Goal: Task Accomplishment & Management: Manage account settings

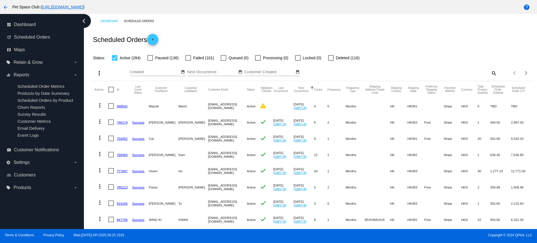
click at [490, 73] on mat-icon "search" at bounding box center [493, 73] width 7 height 9
click at [443, 70] on input "Search" at bounding box center [442, 72] width 110 height 4
paste input "t1978717@yahoo.com"
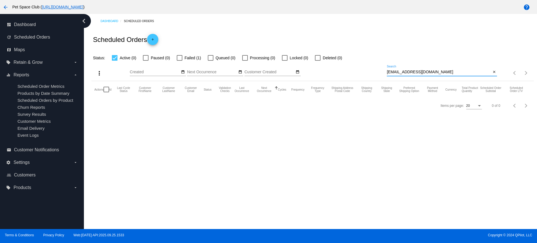
type input "t1978717@yahoo.com"
click at [181, 58] on div at bounding box center [180, 58] width 6 height 6
click at [179, 61] on input "Failed (1)" at bounding box center [179, 61] width 0 height 0
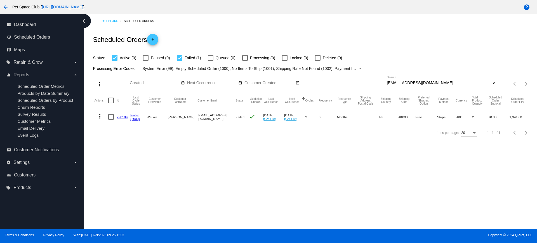
click at [178, 59] on div at bounding box center [180, 58] width 6 height 6
click at [179, 61] on input "Failed (1)" at bounding box center [179, 61] width 0 height 0
checkbox input "false"
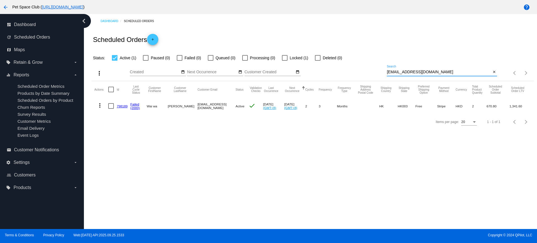
drag, startPoint x: 434, startPoint y: 70, endPoint x: 377, endPoint y: 69, distance: 57.0
click at [377, 69] on div "more_vert Sep Jan Feb Mar Apr 1" at bounding box center [312, 71] width 442 height 20
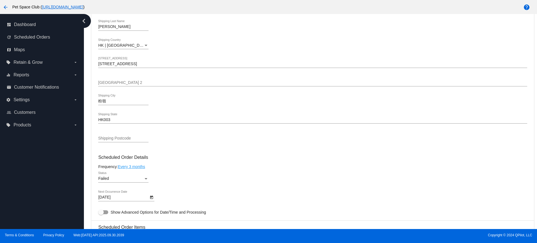
scroll to position [245, 0]
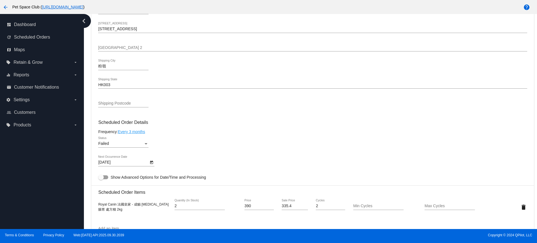
click at [147, 145] on div "Status" at bounding box center [145, 143] width 5 height 4
click at [361, 113] on div at bounding box center [268, 121] width 537 height 243
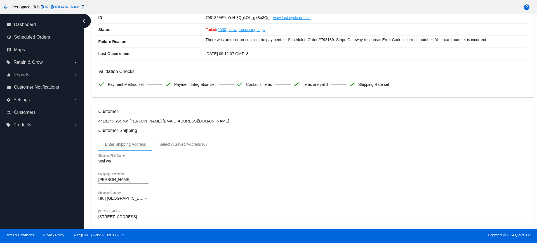
scroll to position [0, 0]
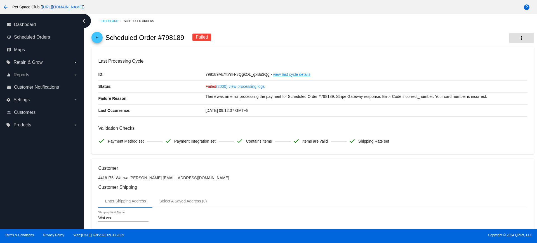
click at [518, 37] on mat-icon "more_vert" at bounding box center [521, 38] width 7 height 7
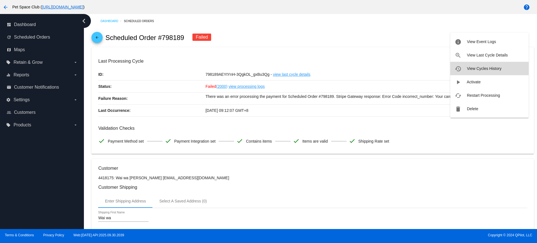
click at [479, 69] on span "View Cycles History" at bounding box center [483, 68] width 34 height 4
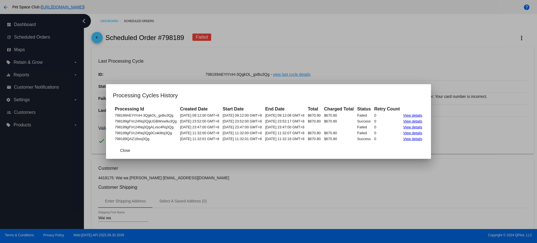
click at [389, 169] on div at bounding box center [268, 121] width 537 height 243
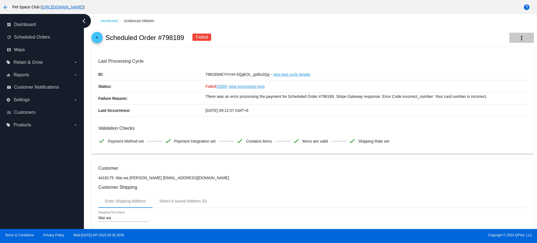
click at [518, 39] on mat-icon "more_vert" at bounding box center [521, 38] width 7 height 7
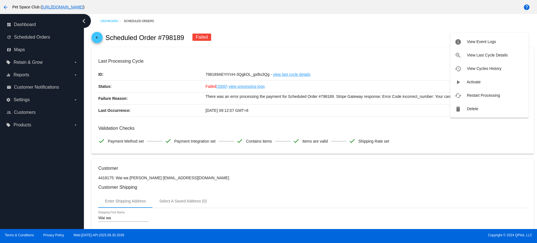
click at [333, 181] on div at bounding box center [268, 121] width 537 height 243
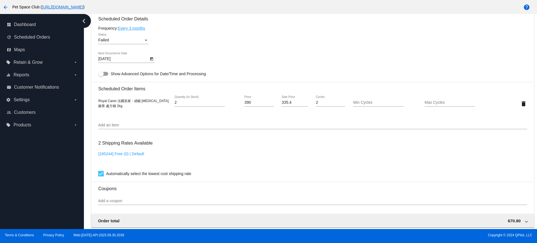
scroll to position [349, 0]
click at [146, 37] on div "Status" at bounding box center [145, 39] width 5 height 4
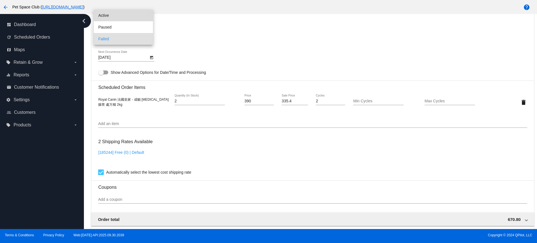
click at [114, 18] on span "Active" at bounding box center [123, 16] width 50 height 12
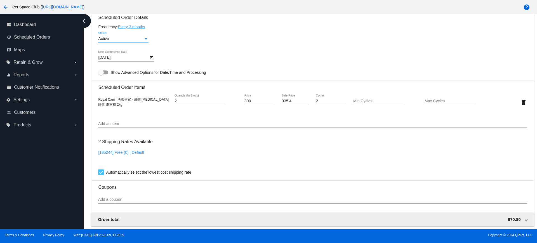
click at [275, 61] on div "9/30/2025 Next Occurrence Date" at bounding box center [312, 59] width 428 height 16
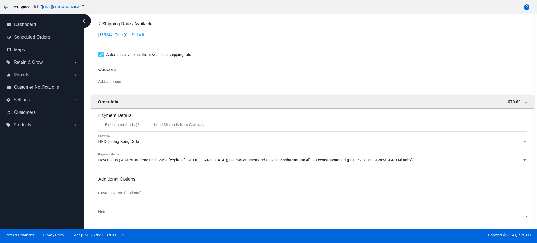
scroll to position [489, 0]
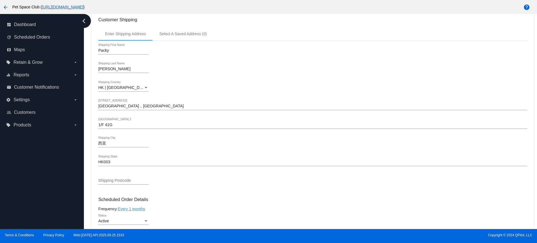
scroll to position [210, 0]
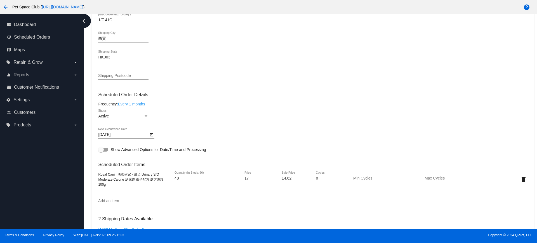
click at [106, 202] on input "Add an item" at bounding box center [312, 201] width 428 height 4
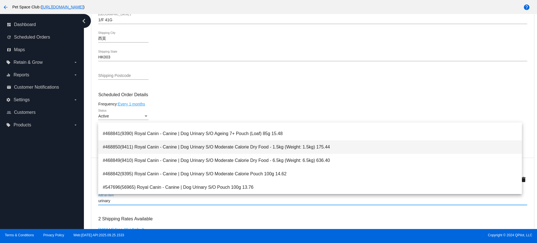
scroll to position [594, 0]
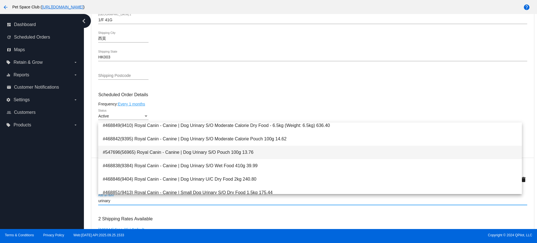
type input "urinary"
click at [221, 154] on span "#547696(56965) Royal Canin - Canine | Dog Urinary S/O Pouch 100g 13.76" at bounding box center [310, 152] width 414 height 13
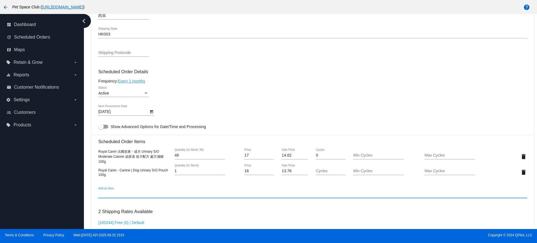
scroll to position [245, 0]
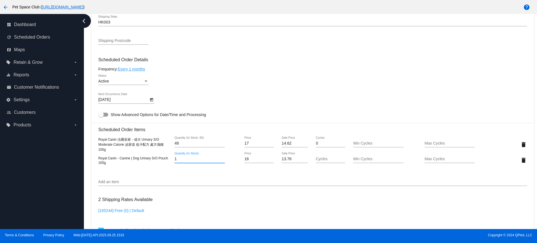
drag, startPoint x: 182, startPoint y: 158, endPoint x: 170, endPoint y: 157, distance: 11.5
click at [170, 157] on div "1 Quantity (In Stock)" at bounding box center [206, 160] width 72 height 16
type input "48"
click at [518, 143] on mat-card "Customer 5292690: Packy Ng packyng2000@yahoo.com.hk Customer Shipping Enter Shi…" at bounding box center [312, 139] width 442 height 575
click at [271, 178] on div "Add an item" at bounding box center [312, 180] width 428 height 11
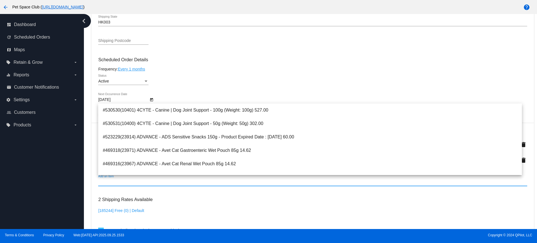
click at [215, 195] on div "2 Shipping Rates Available [185244] Free (0) | Default Automatically select the…" at bounding box center [312, 213] width 428 height 40
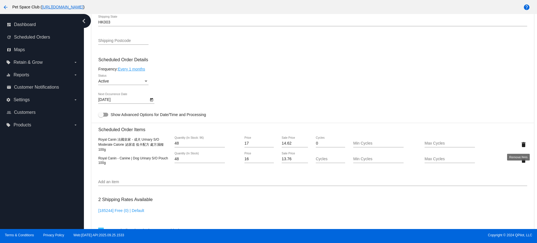
click at [520, 145] on mat-icon "delete" at bounding box center [523, 144] width 7 height 7
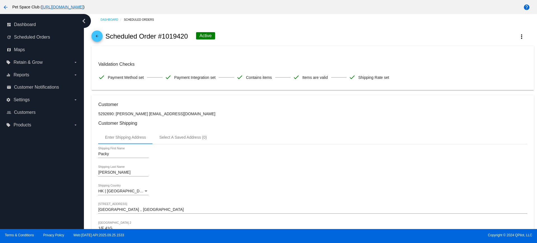
scroll to position [0, 0]
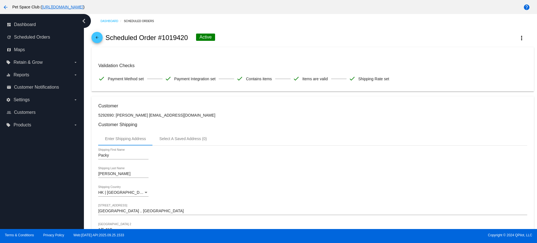
drag, startPoint x: 189, startPoint y: 37, endPoint x: 163, endPoint y: 39, distance: 25.5
click at [163, 39] on div "arrow_back Scheduled Order #1019420 Active more_vert" at bounding box center [312, 37] width 442 height 19
copy h2 "1019420"
click at [253, 38] on div "arrow_back Scheduled Order #1019420 Active more_vert" at bounding box center [312, 37] width 442 height 19
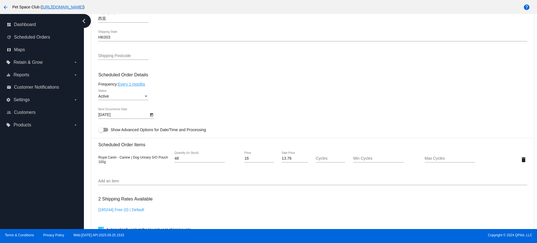
scroll to position [245, 0]
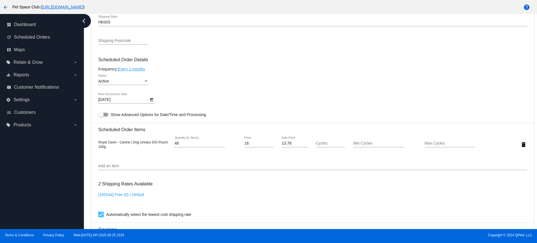
click at [46, 162] on div "dashboard Dashboard update Scheduled Orders map Maps local_offer Retain & Grow …" at bounding box center [42, 121] width 84 height 215
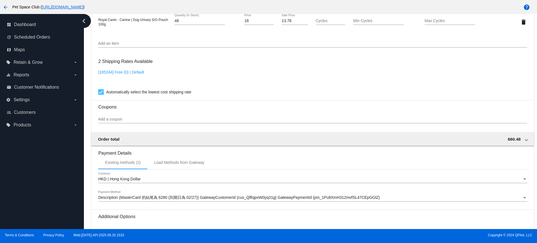
scroll to position [419, 0]
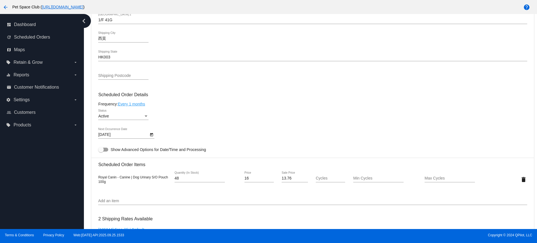
scroll to position [200, 0]
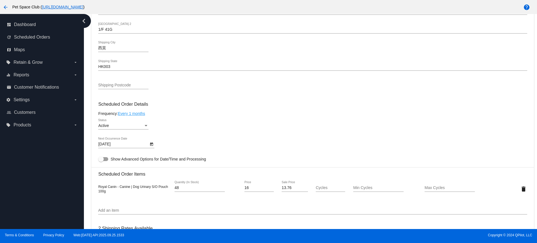
click at [80, 183] on div "dashboard Dashboard update Scheduled Orders map Maps local_offer Retain & Grow …" at bounding box center [42, 121] width 84 height 215
drag, startPoint x: 109, startPoint y: 193, endPoint x: 97, endPoint y: 186, distance: 14.1
click at [97, 186] on mat-card "Customer 5292690: Packy Ng packyng2000@yahoo.com.hk Customer Shipping Enter Shi…" at bounding box center [312, 175] width 442 height 559
copy span "Royal Canin - Canine | Dog Urinary S/O Pouch 100g"
click at [60, 158] on div "dashboard Dashboard update Scheduled Orders map Maps local_offer Retain & Grow …" at bounding box center [42, 121] width 84 height 215
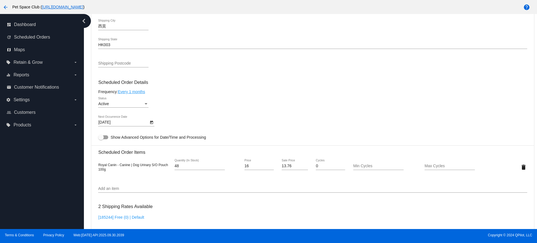
scroll to position [245, 0]
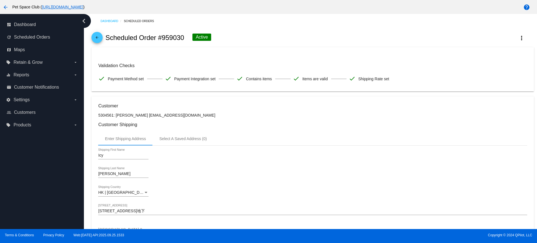
scroll to position [245, 0]
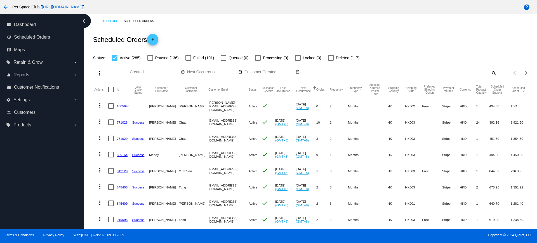
drag, startPoint x: 431, startPoint y: 53, endPoint x: 436, endPoint y: 56, distance: 5.6
click at [430, 53] on div "Status: Active (285) Paused (136) Failed (101) Queued (0) Processing (0) Locked…" at bounding box center [312, 56] width 442 height 11
click at [490, 72] on mat-icon "search" at bounding box center [493, 73] width 7 height 9
click at [438, 70] on input "Search" at bounding box center [442, 72] width 110 height 4
type input "835770"
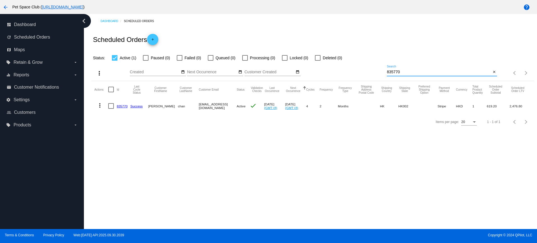
drag, startPoint x: 413, startPoint y: 71, endPoint x: 363, endPoint y: 70, distance: 50.6
click at [363, 70] on div "more_vert Oct Jan Feb Mar Apr 1" at bounding box center [312, 71] width 442 height 20
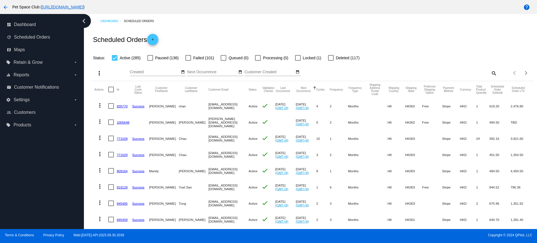
click at [490, 73] on mat-icon "search" at bounding box center [493, 73] width 7 height 9
click at [445, 73] on input "Search" at bounding box center [442, 72] width 110 height 4
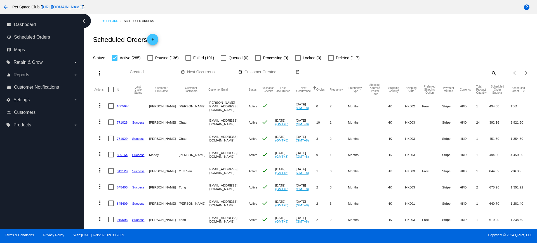
click at [490, 74] on mat-icon "search" at bounding box center [493, 73] width 7 height 9
click at [435, 71] on input "Search" at bounding box center [442, 72] width 110 height 4
paste input "yanniskpy@gmail.com"
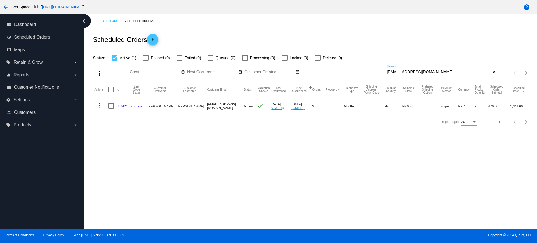
type input "yanniskpy@gmail.com"
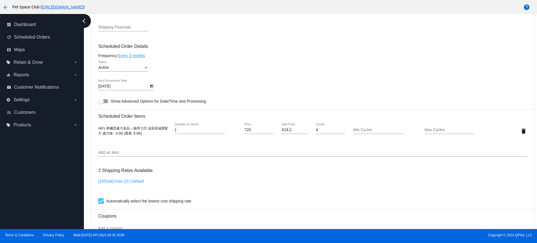
scroll to position [314, 0]
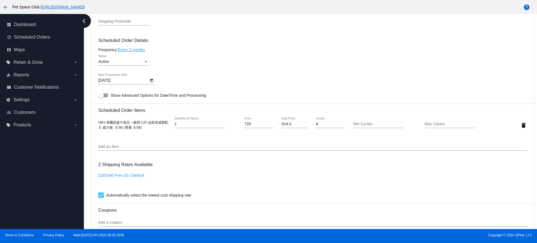
click at [152, 80] on icon "Open calendar" at bounding box center [152, 80] width 4 height 7
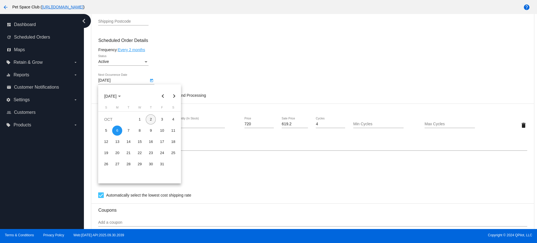
click at [149, 119] on div "2" at bounding box center [151, 119] width 10 height 10
type input "[DATE]"
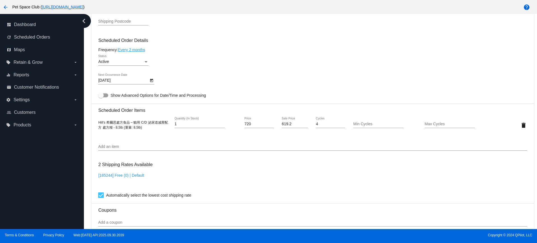
click at [87, 129] on div "Dashboard Scheduled Orders arrow_back Scheduled Order #835770 Active more_vert …" at bounding box center [310, 121] width 453 height 215
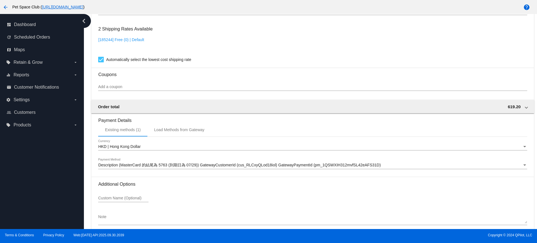
scroll to position [477, 0]
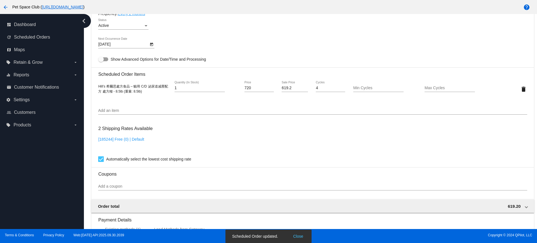
scroll to position [337, 0]
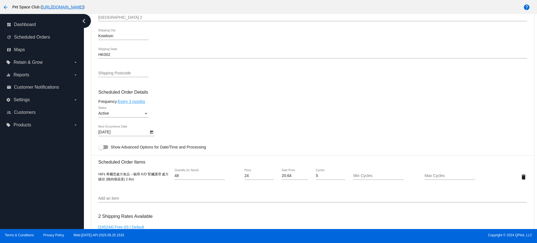
scroll to position [279, 0]
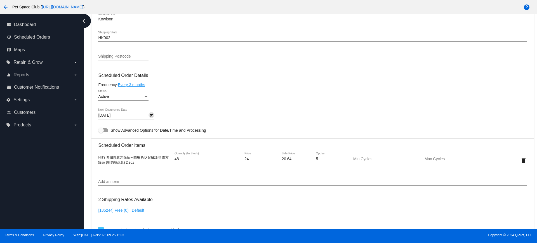
click at [153, 116] on icon "Open calendar" at bounding box center [151, 115] width 3 height 3
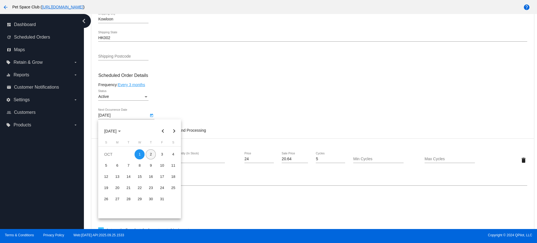
click at [152, 151] on div "2" at bounding box center [151, 154] width 10 height 10
type input "[DATE]"
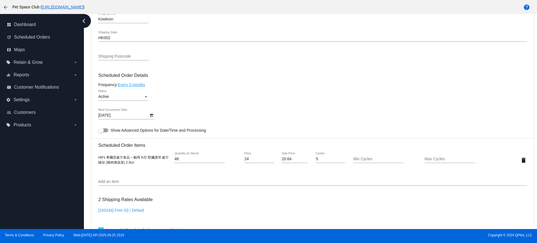
drag, startPoint x: 85, startPoint y: 79, endPoint x: 113, endPoint y: 72, distance: 28.7
click at [85, 78] on div "Dashboard Scheduled Orders arrow_back Scheduled Order #919086 Active more_vert …" at bounding box center [310, 121] width 453 height 215
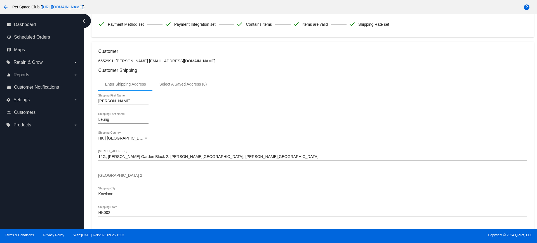
scroll to position [0, 0]
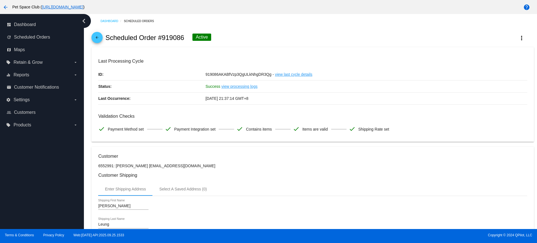
drag, startPoint x: 186, startPoint y: 37, endPoint x: 160, endPoint y: 37, distance: 26.6
click at [160, 37] on div "arrow_back Scheduled Order #919086 Active more_vert" at bounding box center [312, 37] width 442 height 19
copy h2 "#919086"
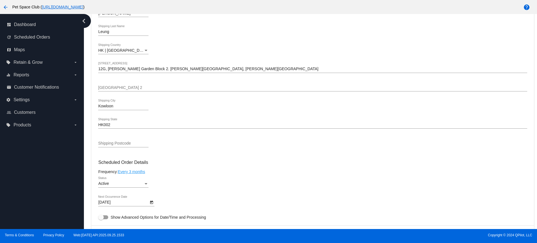
scroll to position [279, 0]
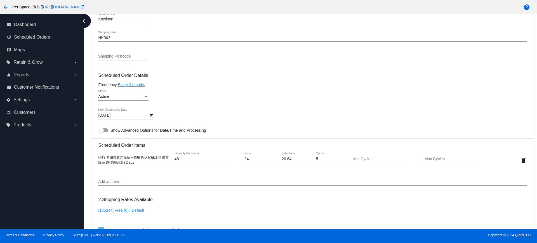
click at [87, 139] on div "Dashboard Scheduled Orders arrow_back Scheduled Order #919086 Active more_vert …" at bounding box center [310, 121] width 453 height 215
click at [261, 90] on div "Active Status" at bounding box center [312, 98] width 428 height 16
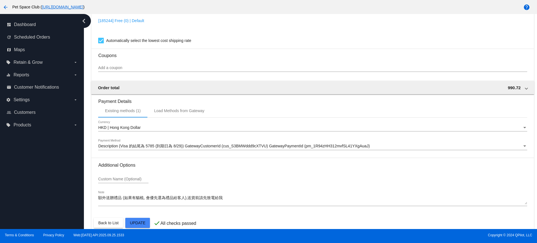
scroll to position [477, 0]
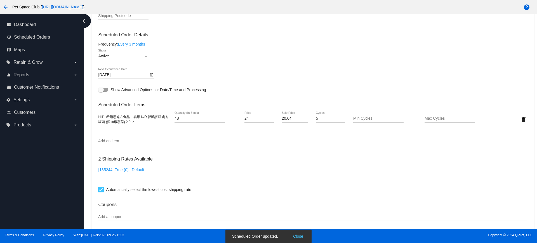
scroll to position [302, 0]
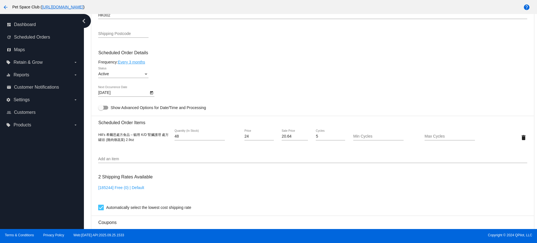
click at [87, 105] on div "Dashboard Scheduled Orders arrow_back Scheduled Order #919086 Active more_vert …" at bounding box center [310, 121] width 453 height 215
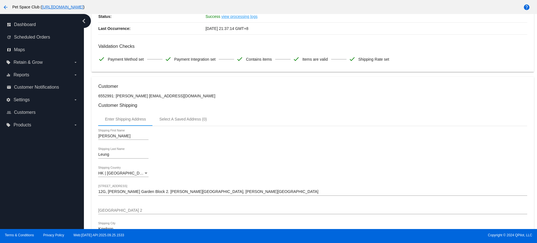
scroll to position [0, 0]
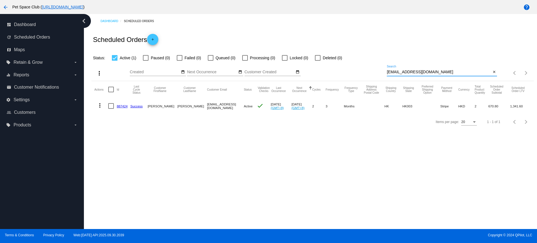
drag, startPoint x: 380, startPoint y: 71, endPoint x: 364, endPoint y: 71, distance: 16.2
click at [364, 71] on div "more_vert Oct Jan Feb Mar Apr 1" at bounding box center [312, 71] width 442 height 20
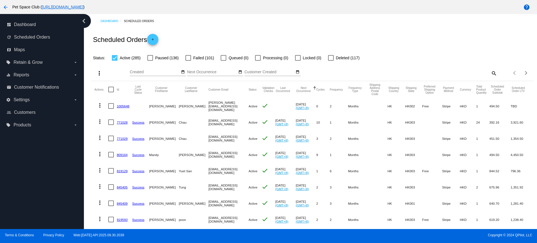
click at [87, 128] on div "Dashboard Scheduled Orders Scheduled Orders add Status: Active (285) Paused (13…" at bounding box center [310, 121] width 453 height 215
click at [490, 73] on mat-icon "search" at bounding box center [493, 73] width 7 height 9
click at [451, 73] on input "Search" at bounding box center [442, 72] width 110 height 4
paste input "887415"
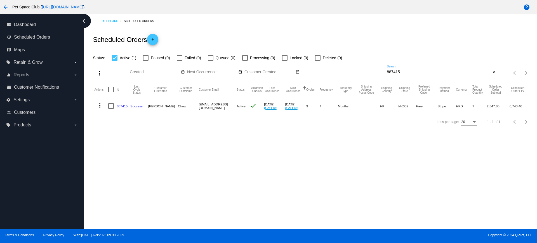
type input "887415"
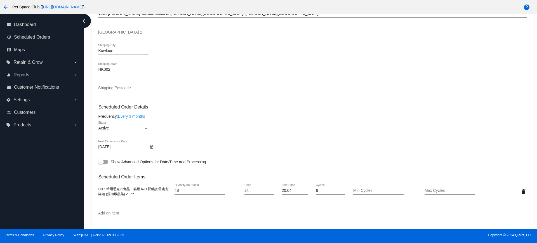
scroll to position [279, 0]
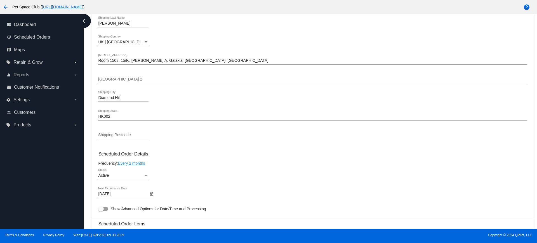
scroll to position [210, 0]
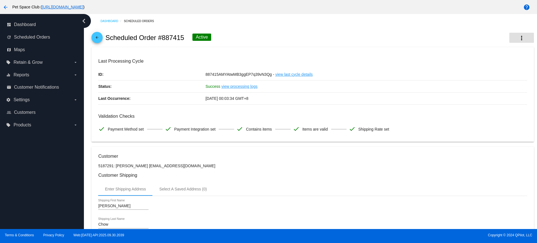
click at [518, 39] on mat-icon "more_vert" at bounding box center [521, 38] width 7 height 7
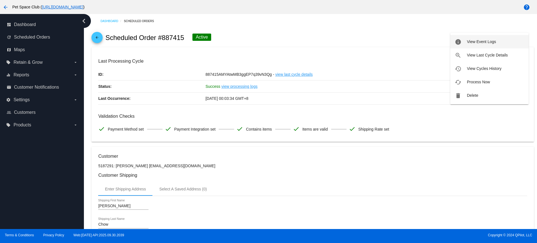
click at [486, 45] on button "info View Event Logs" at bounding box center [489, 41] width 78 height 13
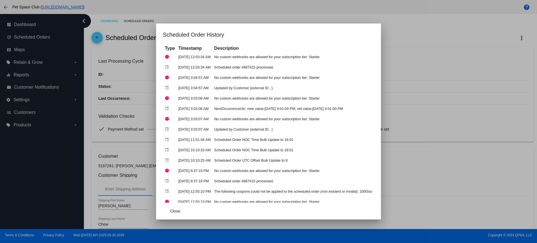
click at [422, 47] on div at bounding box center [268, 121] width 537 height 243
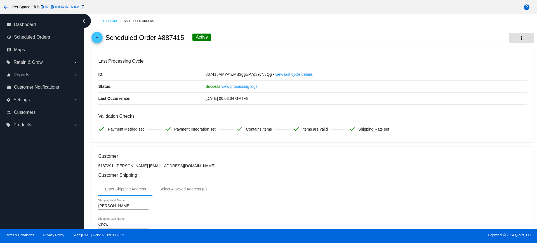
click at [518, 39] on mat-icon "more_vert" at bounding box center [521, 38] width 7 height 7
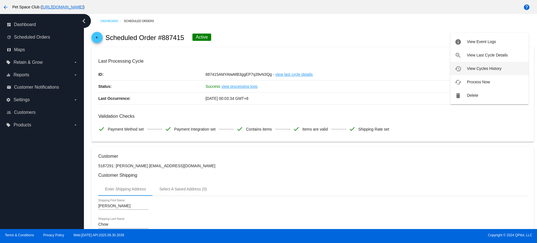
click at [484, 69] on span "View Cycles History" at bounding box center [483, 68] width 34 height 4
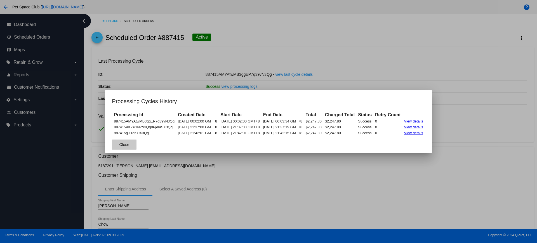
click at [119, 143] on span "Close" at bounding box center [124, 144] width 10 height 4
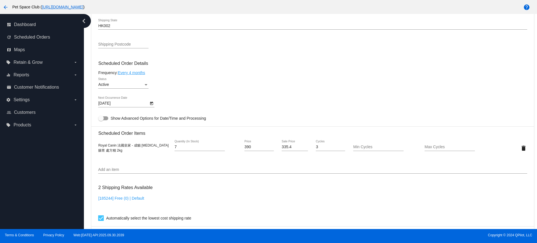
scroll to position [349, 0]
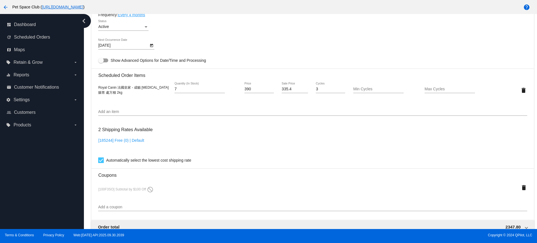
click at [88, 119] on div "Dashboard Scheduled Orders arrow_back Scheduled Order #887415 Active more_vert …" at bounding box center [310, 121] width 453 height 215
